Goal: Information Seeking & Learning: Learn about a topic

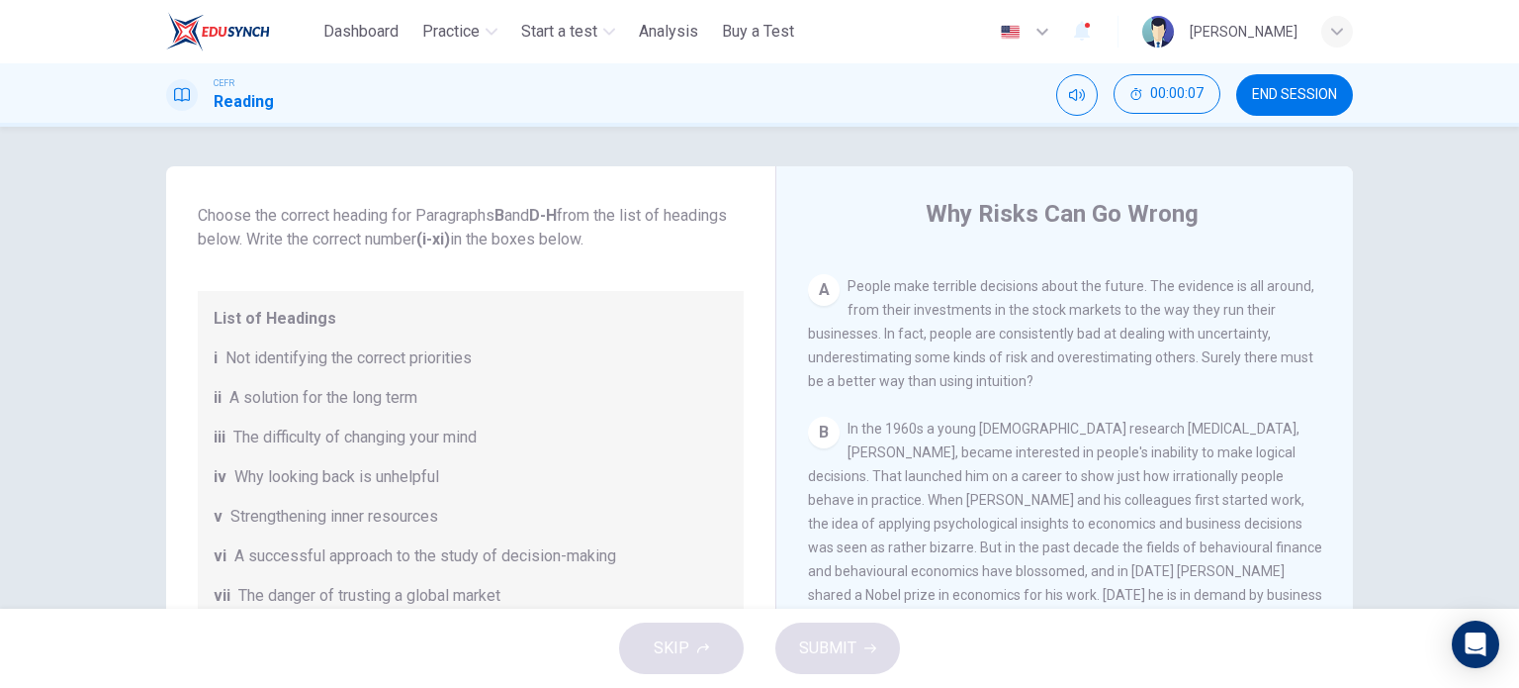
scroll to position [380, 0]
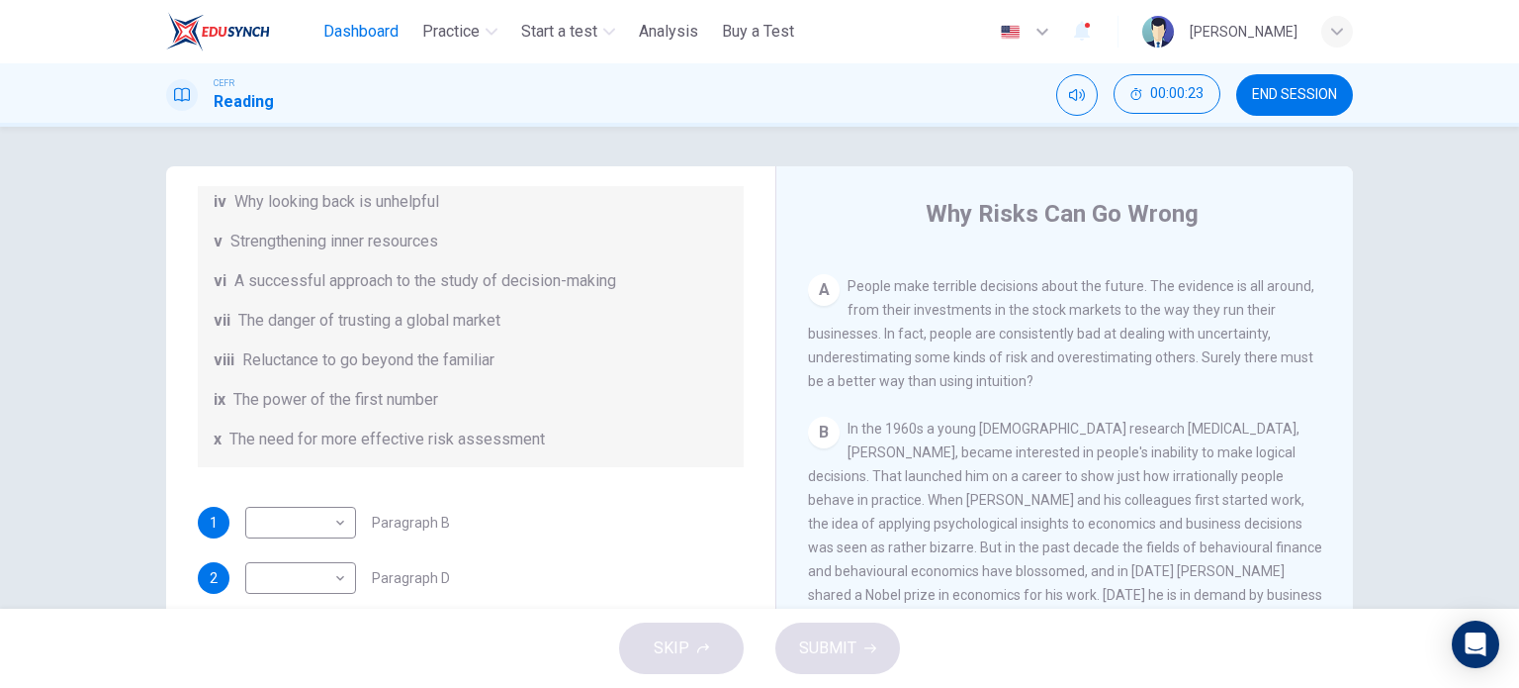
click at [389, 21] on span "Dashboard" at bounding box center [360, 32] width 75 height 24
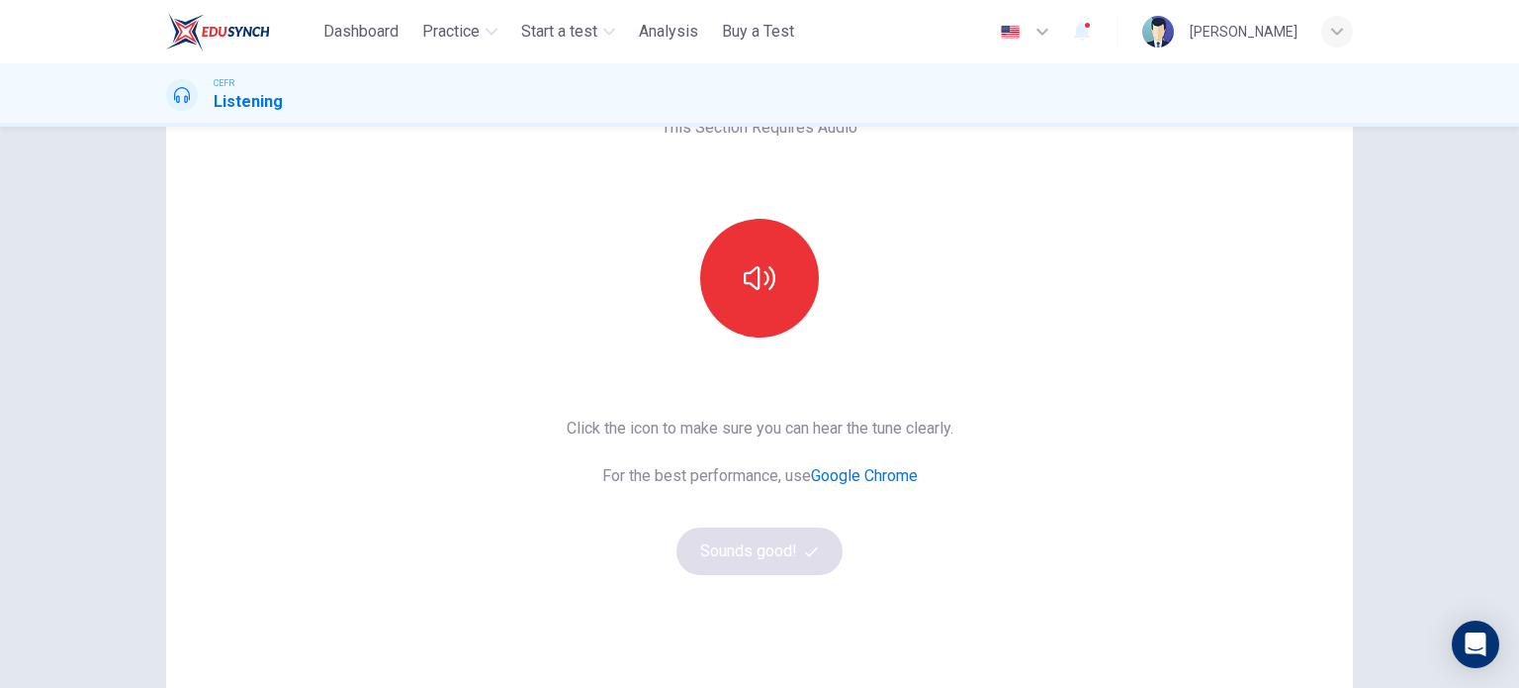
scroll to position [131, 0]
click at [767, 295] on button "button" at bounding box center [759, 277] width 119 height 119
click at [785, 538] on button "Sounds good!" at bounding box center [760, 549] width 166 height 47
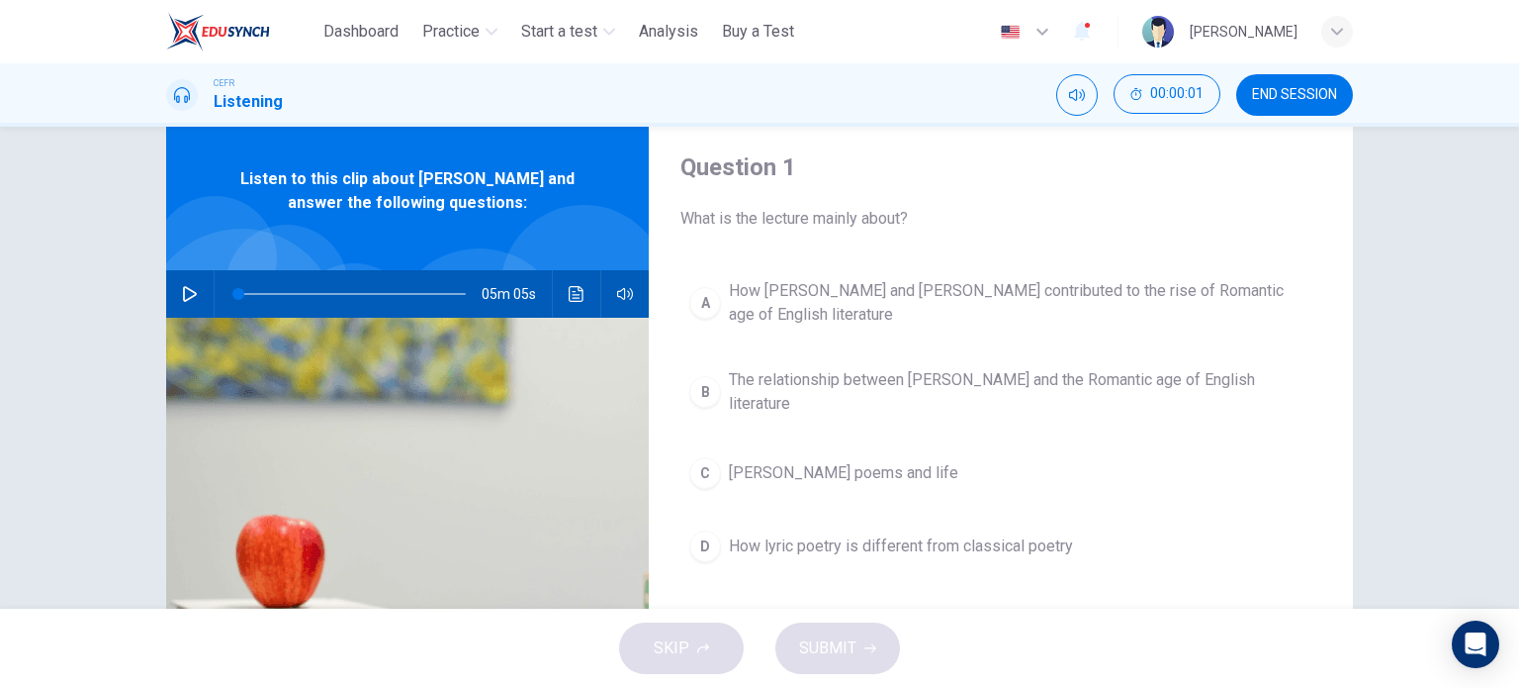
scroll to position [55, 0]
click at [186, 294] on icon "button" at bounding box center [190, 293] width 16 height 16
click at [186, 294] on icon "button" at bounding box center [189, 293] width 11 height 12
type input "*"
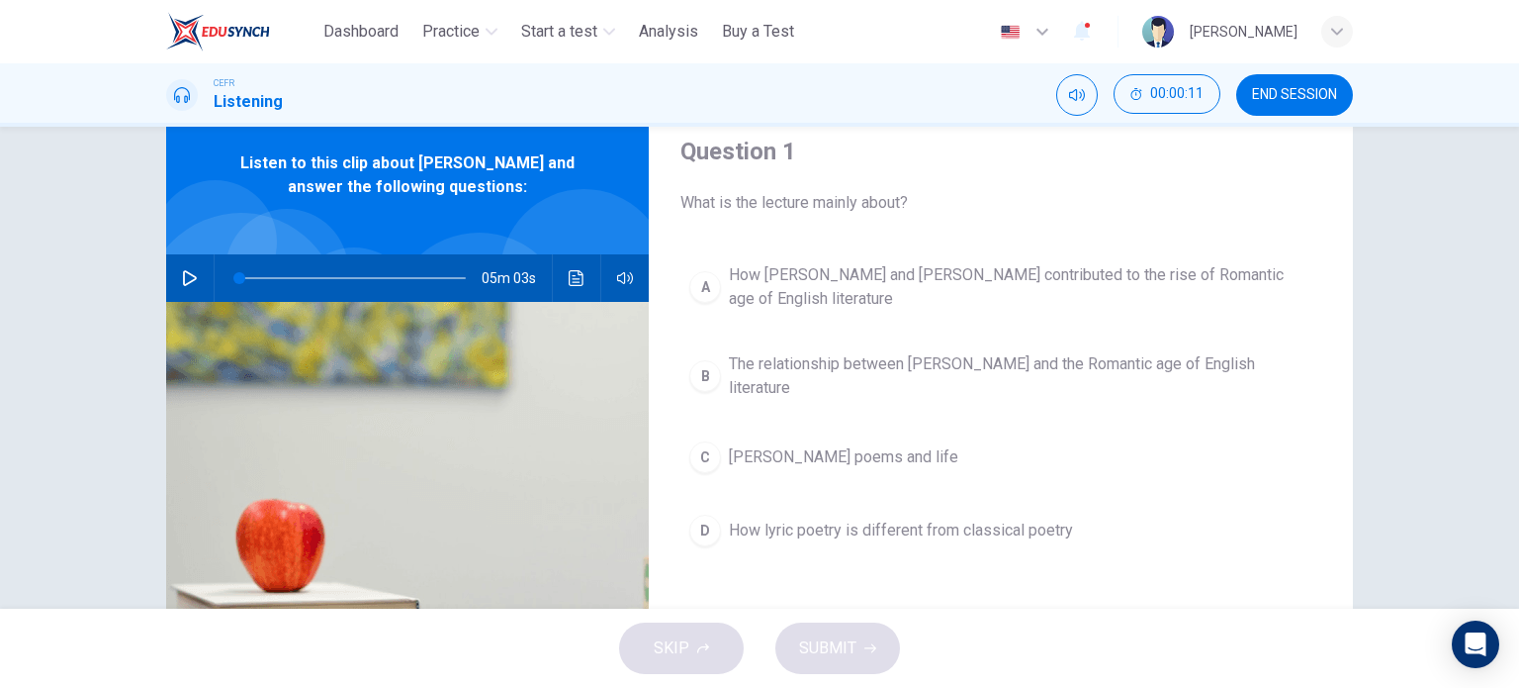
scroll to position [69, 0]
click at [1337, 26] on icon "button" at bounding box center [1337, 32] width 12 height 12
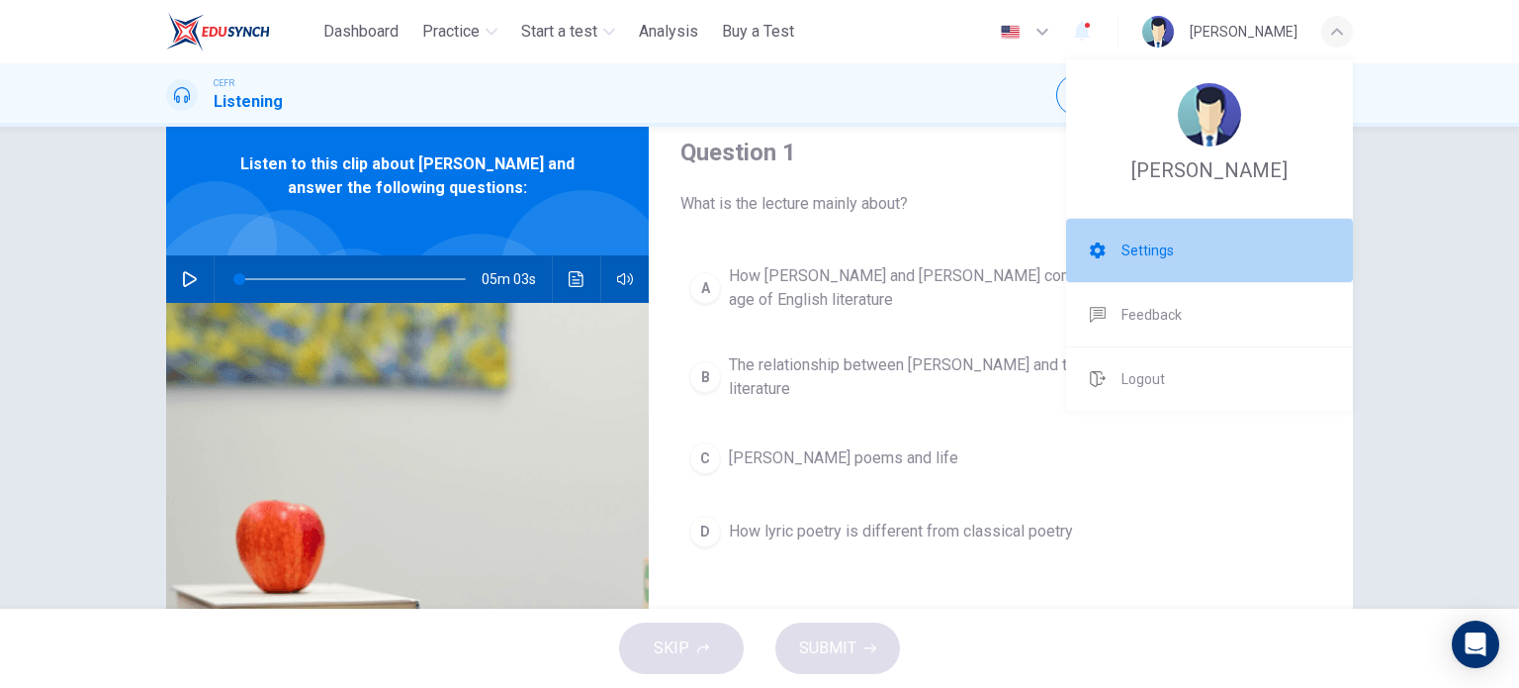
click at [1159, 263] on li "Settings" at bounding box center [1209, 250] width 287 height 63
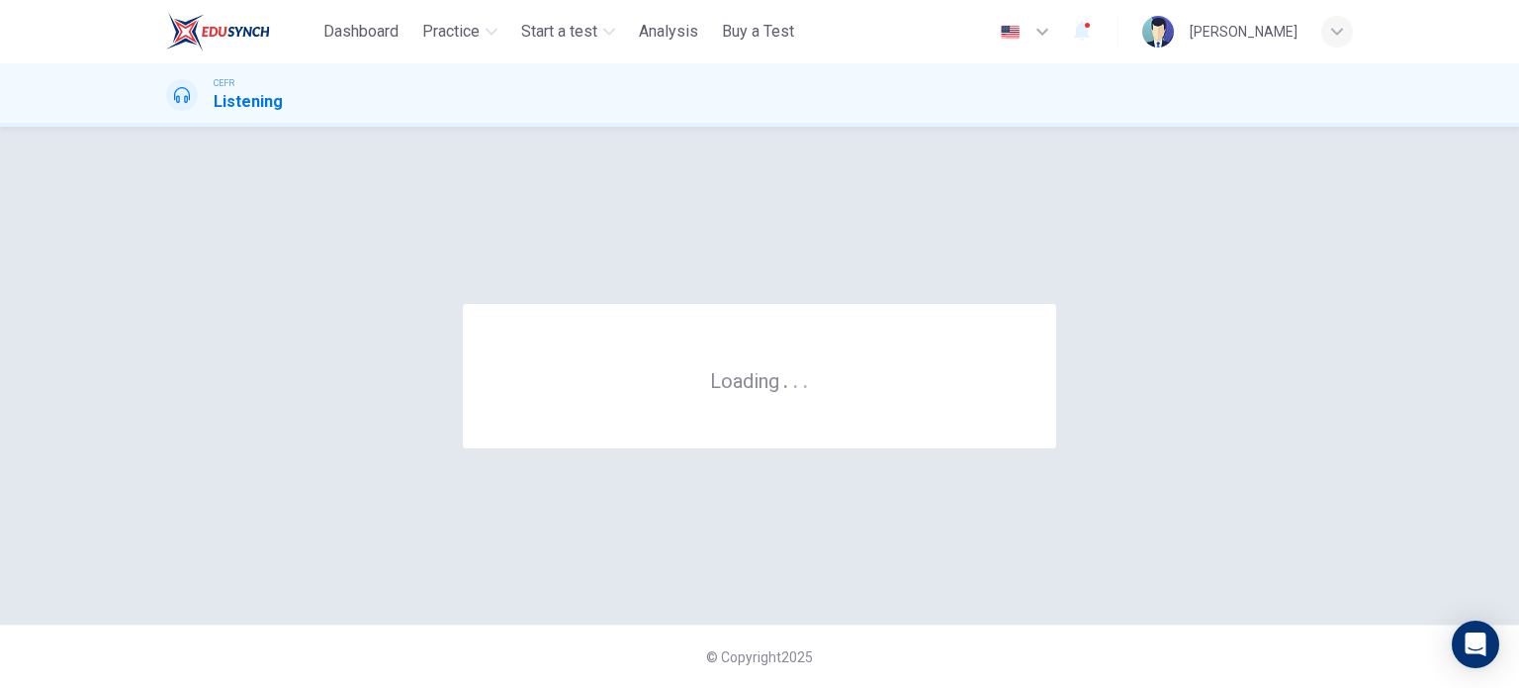
scroll to position [0, 0]
